Goal: Task Accomplishment & Management: Use online tool/utility

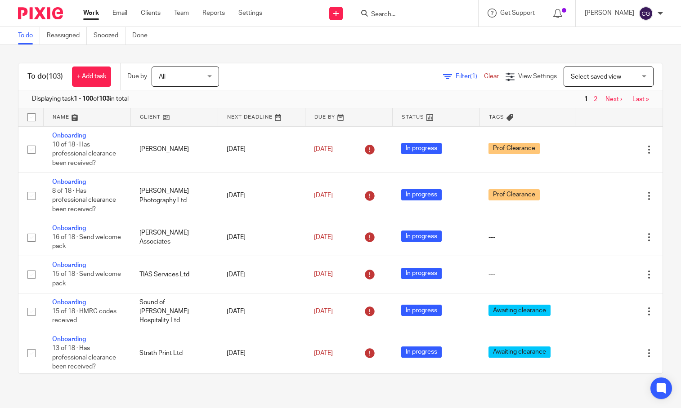
scroll to position [1191, 0]
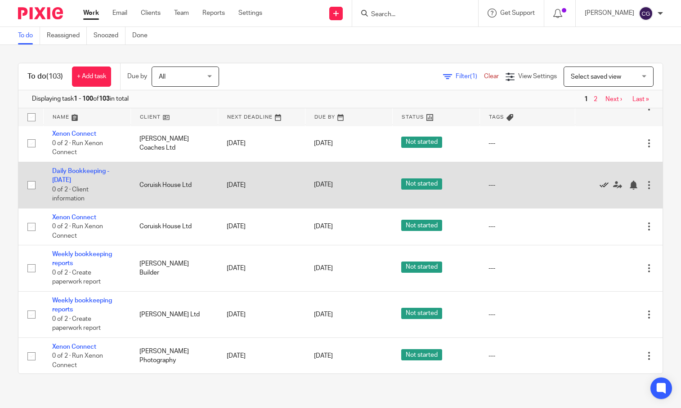
click at [599, 190] on icon at bounding box center [603, 185] width 9 height 9
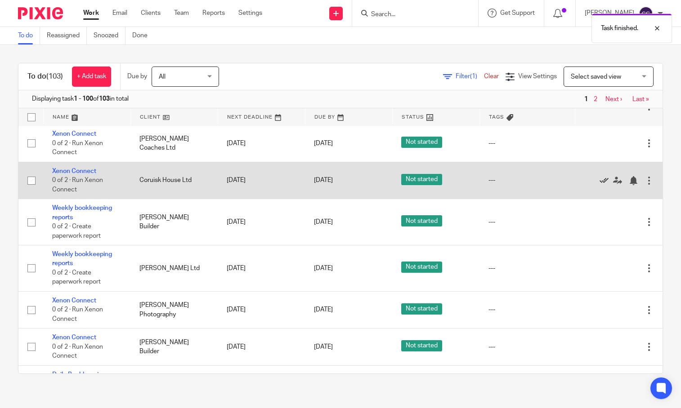
click at [599, 185] on icon at bounding box center [603, 180] width 9 height 9
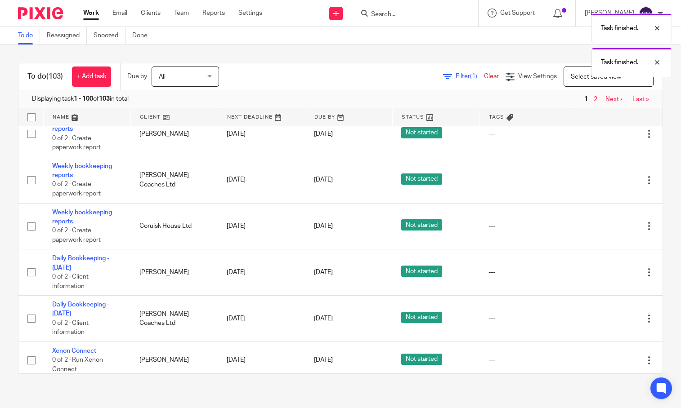
scroll to position [1633, 0]
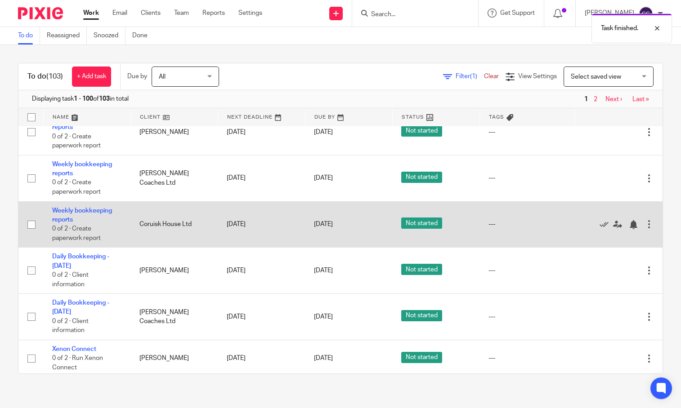
click at [87, 248] on td "Weekly bookkeeping reports 0 of 2 · Create paperwork report" at bounding box center [86, 224] width 87 height 46
click at [87, 223] on link "Weekly bookkeeping reports" at bounding box center [82, 215] width 60 height 15
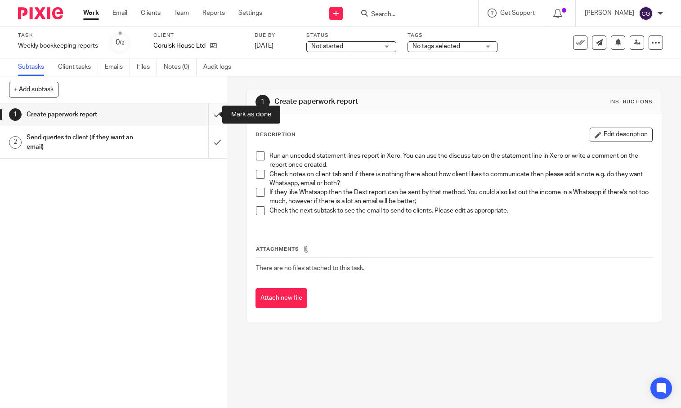
click at [208, 116] on input "submit" at bounding box center [113, 114] width 227 height 22
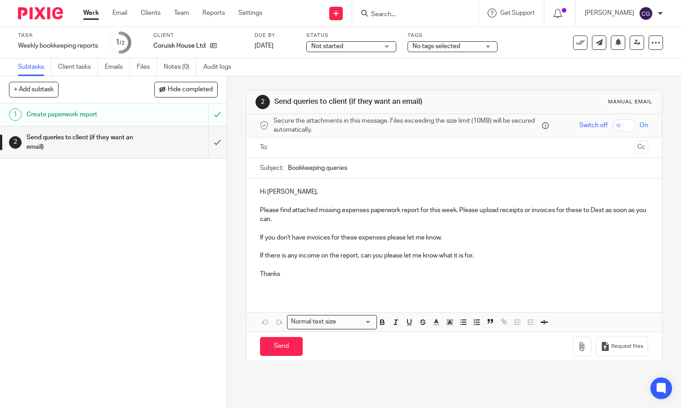
click at [299, 155] on ul at bounding box center [454, 147] width 360 height 15
click at [300, 151] on input "text" at bounding box center [454, 148] width 354 height 10
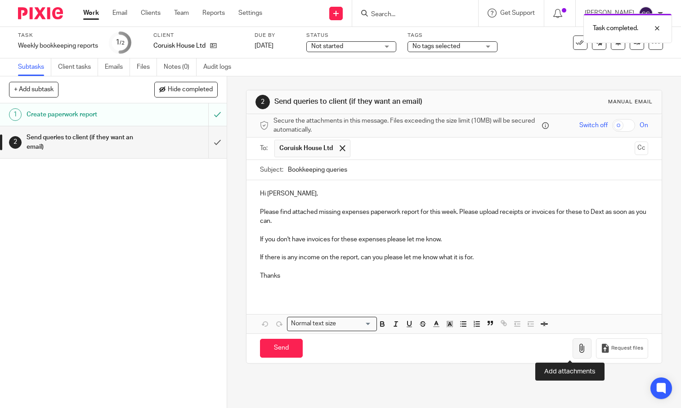
click at [572, 355] on button "button" at bounding box center [581, 349] width 19 height 20
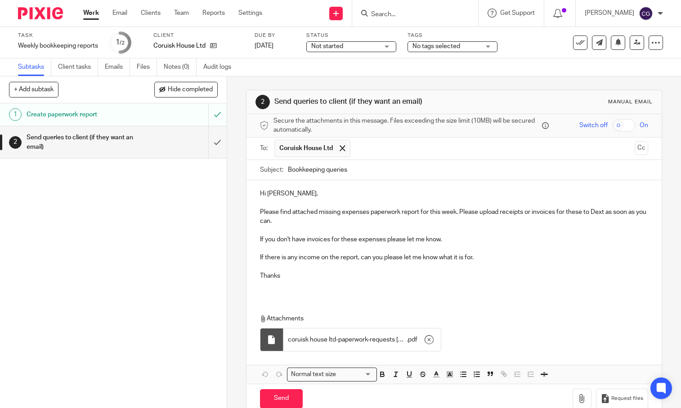
scroll to position [19, 0]
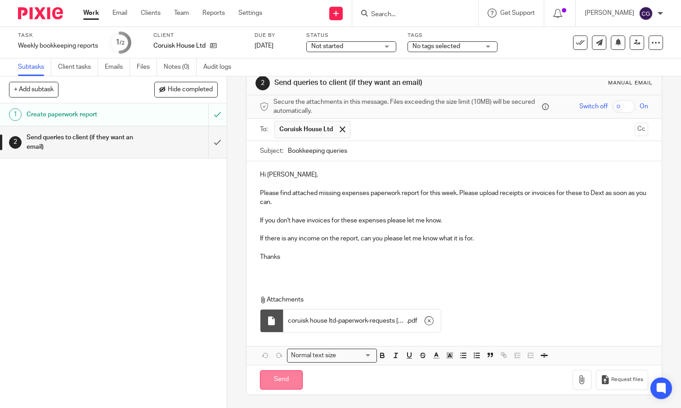
click at [286, 379] on input "Send" at bounding box center [281, 380] width 43 height 19
type input "Sent"
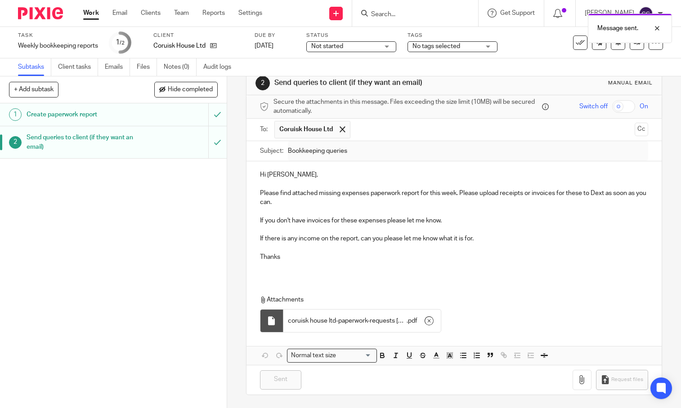
click at [88, 14] on link "Work" at bounding box center [91, 13] width 16 height 9
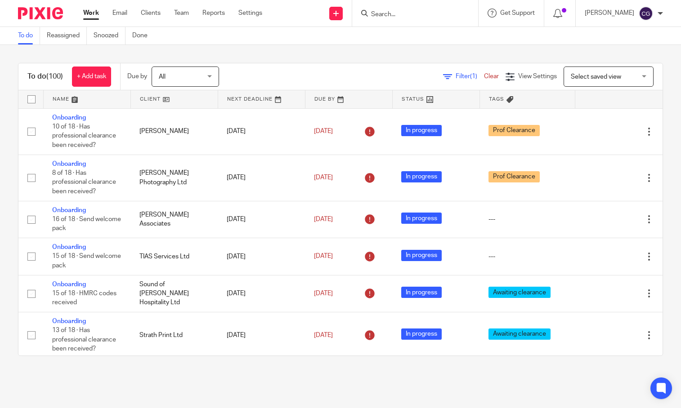
click at [418, 17] on input "Search" at bounding box center [410, 15] width 81 height 8
click at [451, 18] on input "Search" at bounding box center [410, 15] width 81 height 8
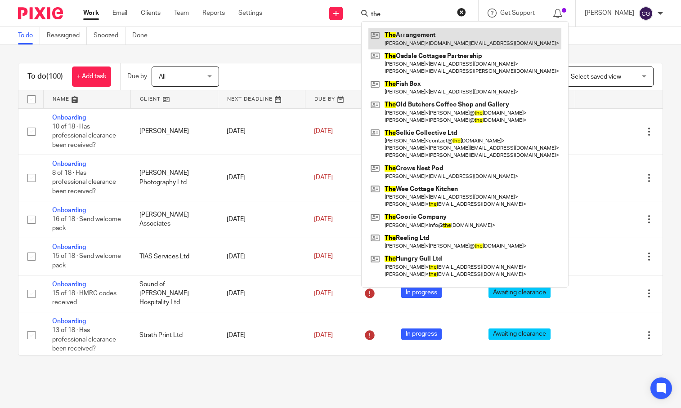
type input "the"
click at [439, 31] on link at bounding box center [464, 38] width 193 height 21
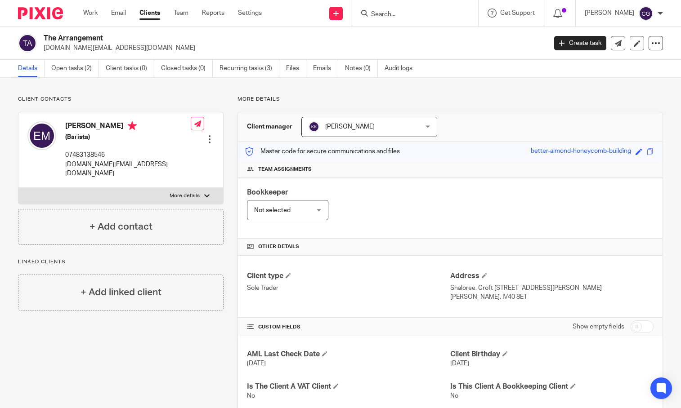
click at [199, 188] on label "More details" at bounding box center [120, 196] width 205 height 16
click at [18, 188] on input "More details" at bounding box center [18, 188] width 0 height 0
checkbox input "true"
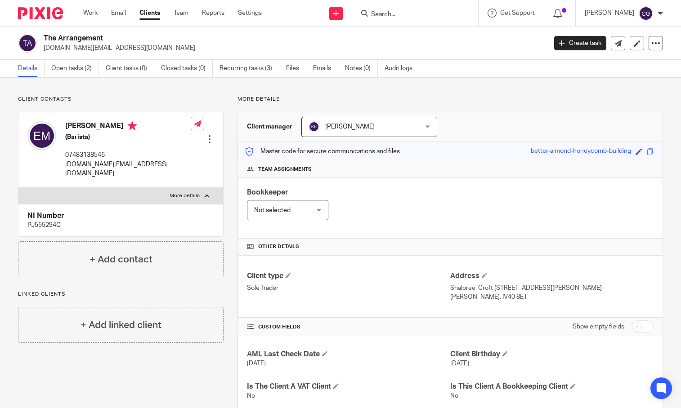
click at [53, 221] on p "PJ555294C" at bounding box center [120, 225] width 187 height 9
copy p "PJ555294C"
click at [87, 15] on link "Work" at bounding box center [90, 13] width 14 height 9
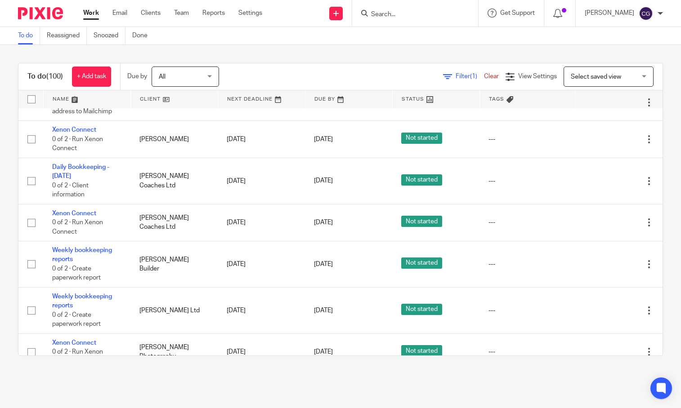
scroll to position [1175, 0]
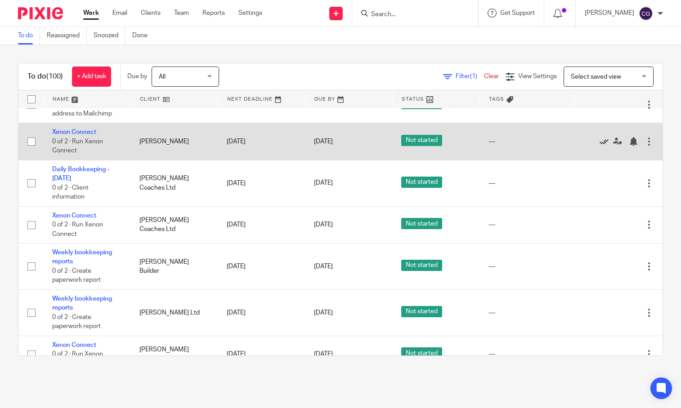
click at [599, 146] on icon at bounding box center [603, 141] width 9 height 9
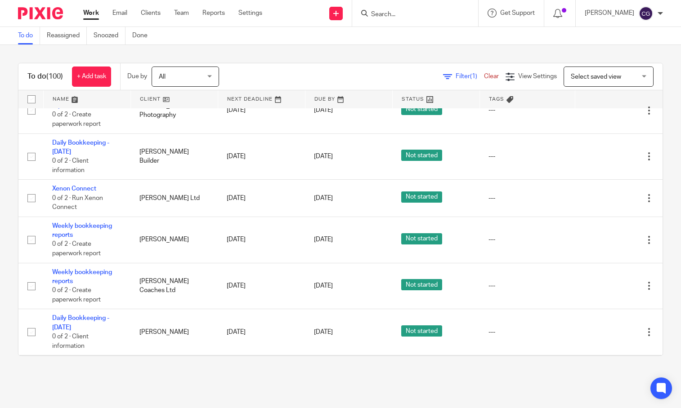
scroll to position [1554, 0]
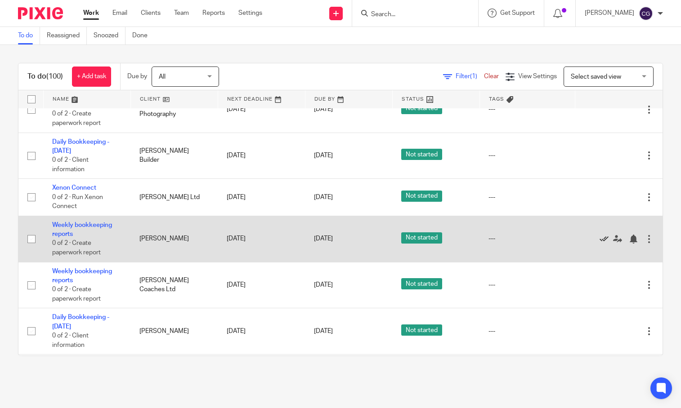
drag, startPoint x: 582, startPoint y: 307, endPoint x: 575, endPoint y: 303, distance: 8.1
click at [599, 244] on icon at bounding box center [603, 239] width 9 height 9
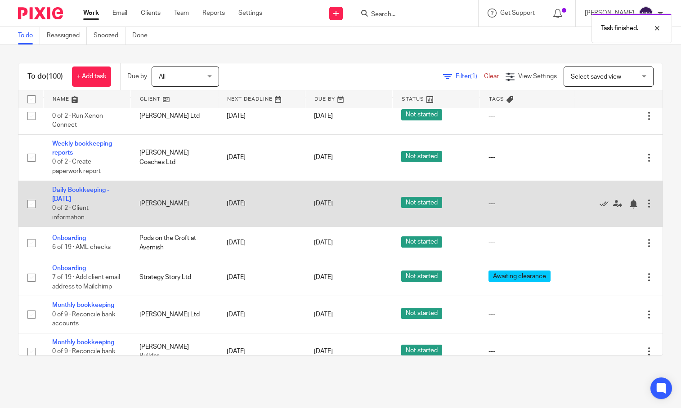
scroll to position [1637, 0]
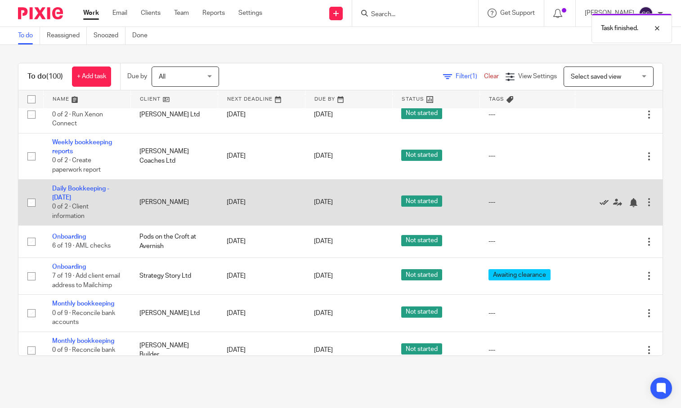
click at [599, 207] on icon at bounding box center [603, 202] width 9 height 9
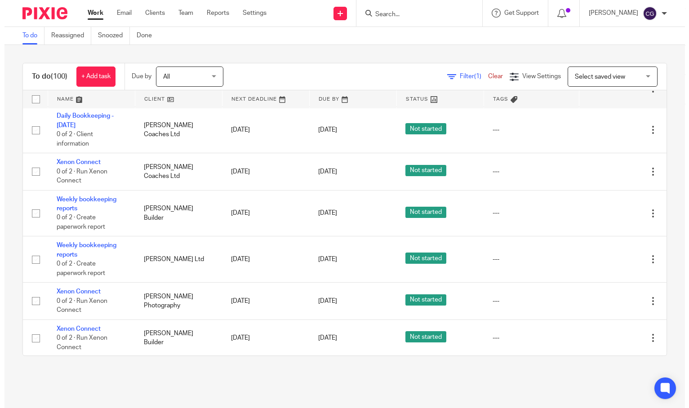
scroll to position [1194, 0]
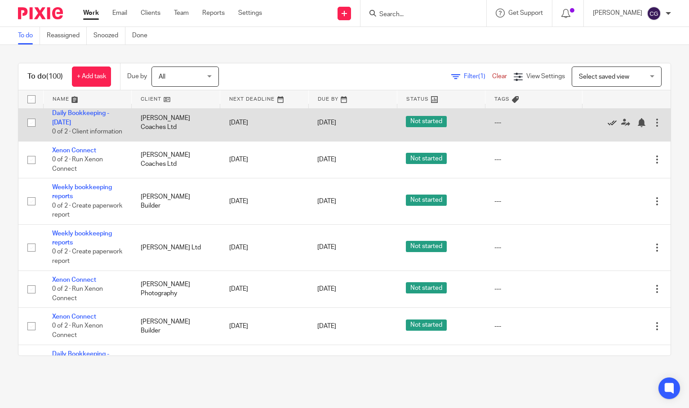
click at [608, 127] on icon at bounding box center [612, 122] width 9 height 9
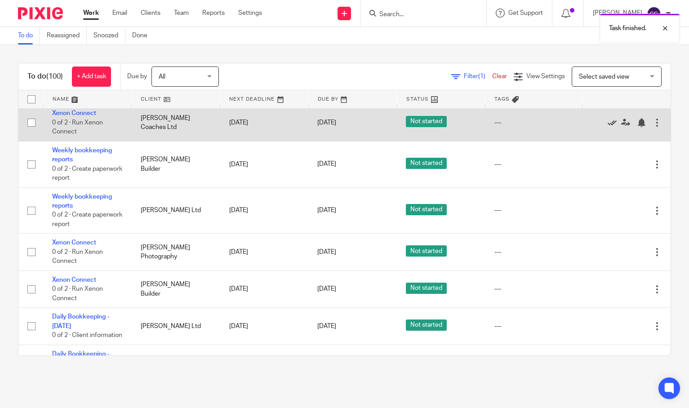
click at [608, 127] on icon at bounding box center [612, 122] width 9 height 9
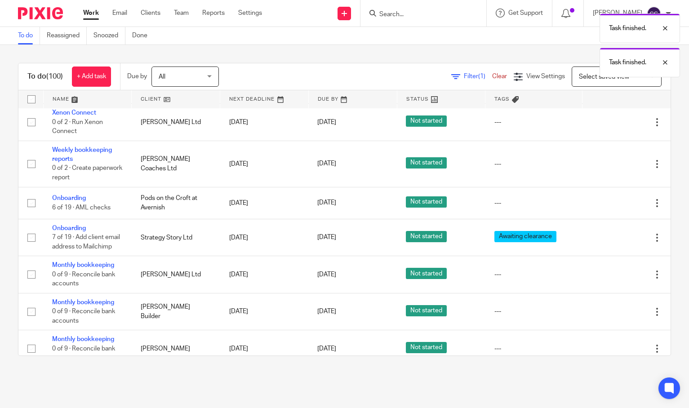
scroll to position [1528, 0]
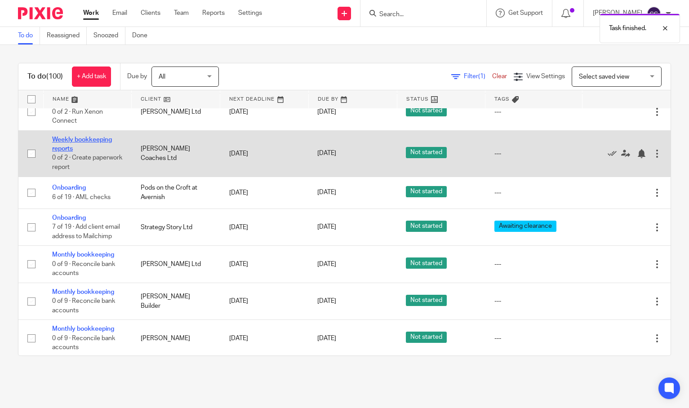
click at [85, 152] on link "Weekly bookkeeping reports" at bounding box center [82, 144] width 60 height 15
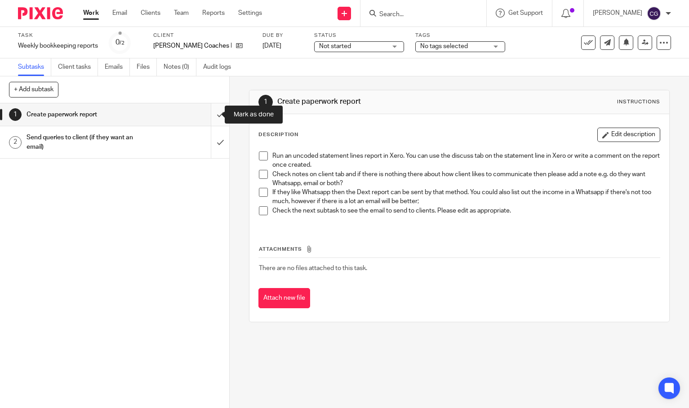
click at [214, 114] on input "submit" at bounding box center [114, 114] width 229 height 22
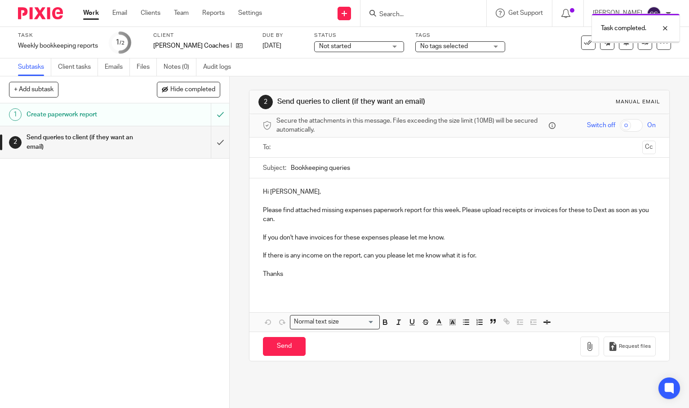
click at [301, 147] on input "text" at bounding box center [460, 148] width 360 height 10
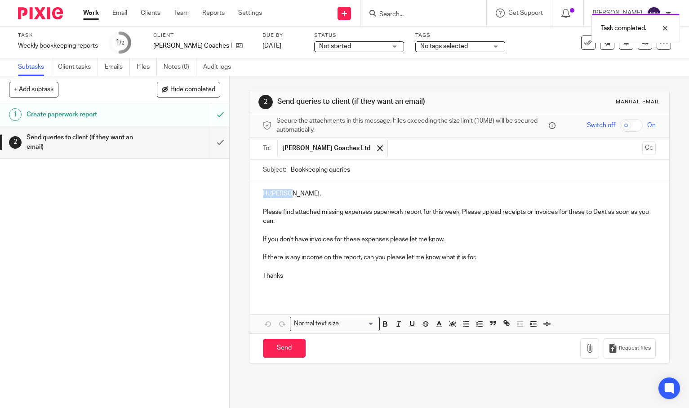
drag, startPoint x: 286, startPoint y: 192, endPoint x: 250, endPoint y: 196, distance: 36.6
click at [250, 196] on div "Hi [PERSON_NAME], Please find attached missing expenses paperwork report for th…" at bounding box center [460, 238] width 420 height 116
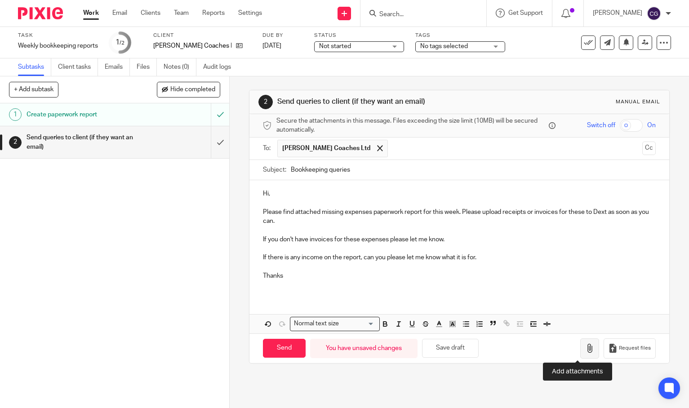
click at [580, 355] on button "button" at bounding box center [589, 349] width 19 height 20
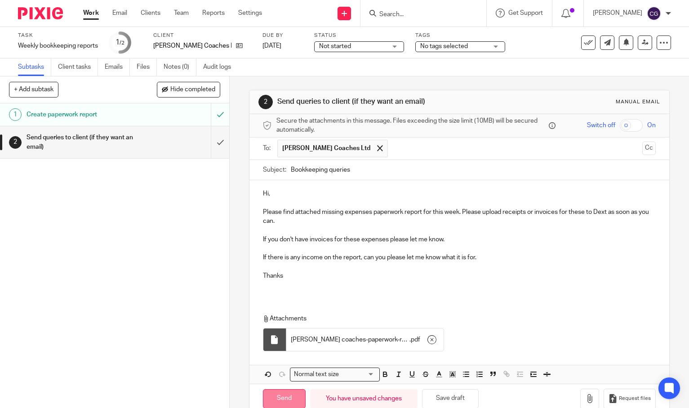
click at [281, 394] on input "Send" at bounding box center [284, 398] width 43 height 19
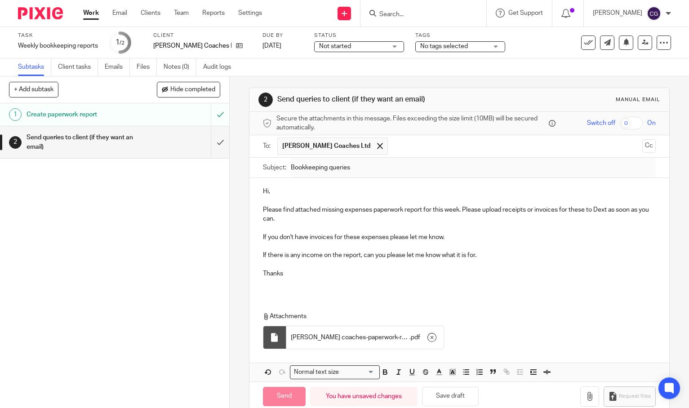
type input "Sent"
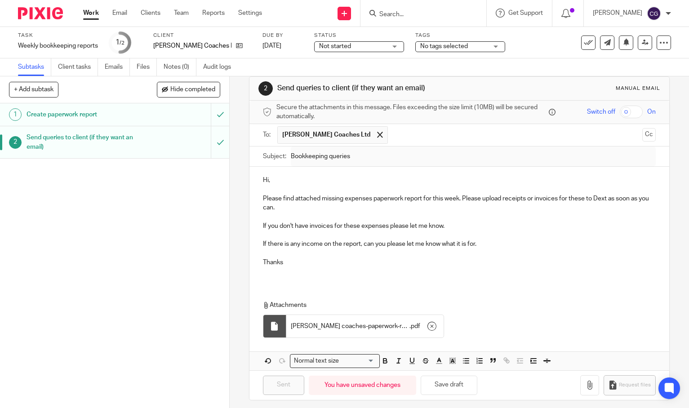
scroll to position [18, 0]
